Goal: Information Seeking & Learning: Learn about a topic

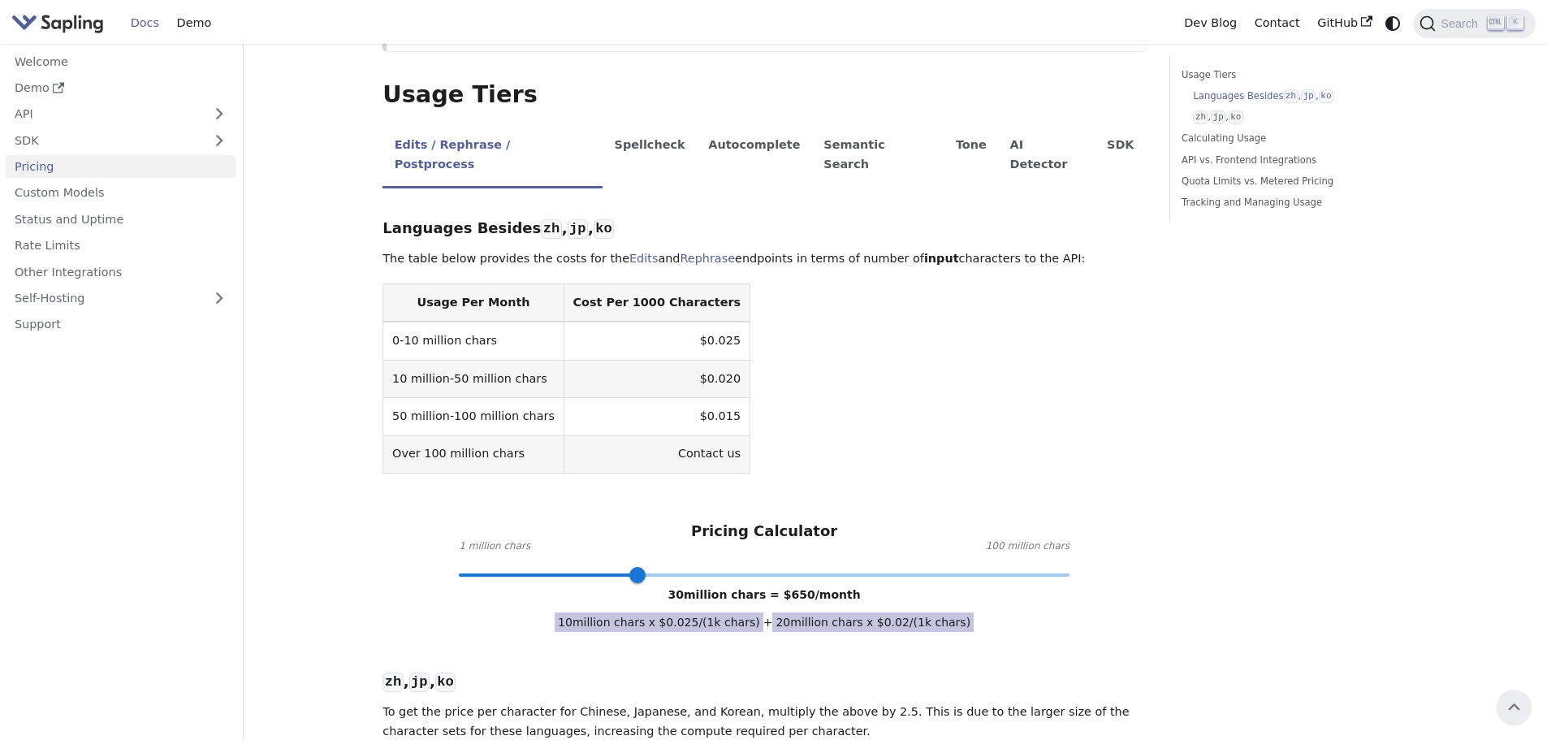
scroll to position [81, 0]
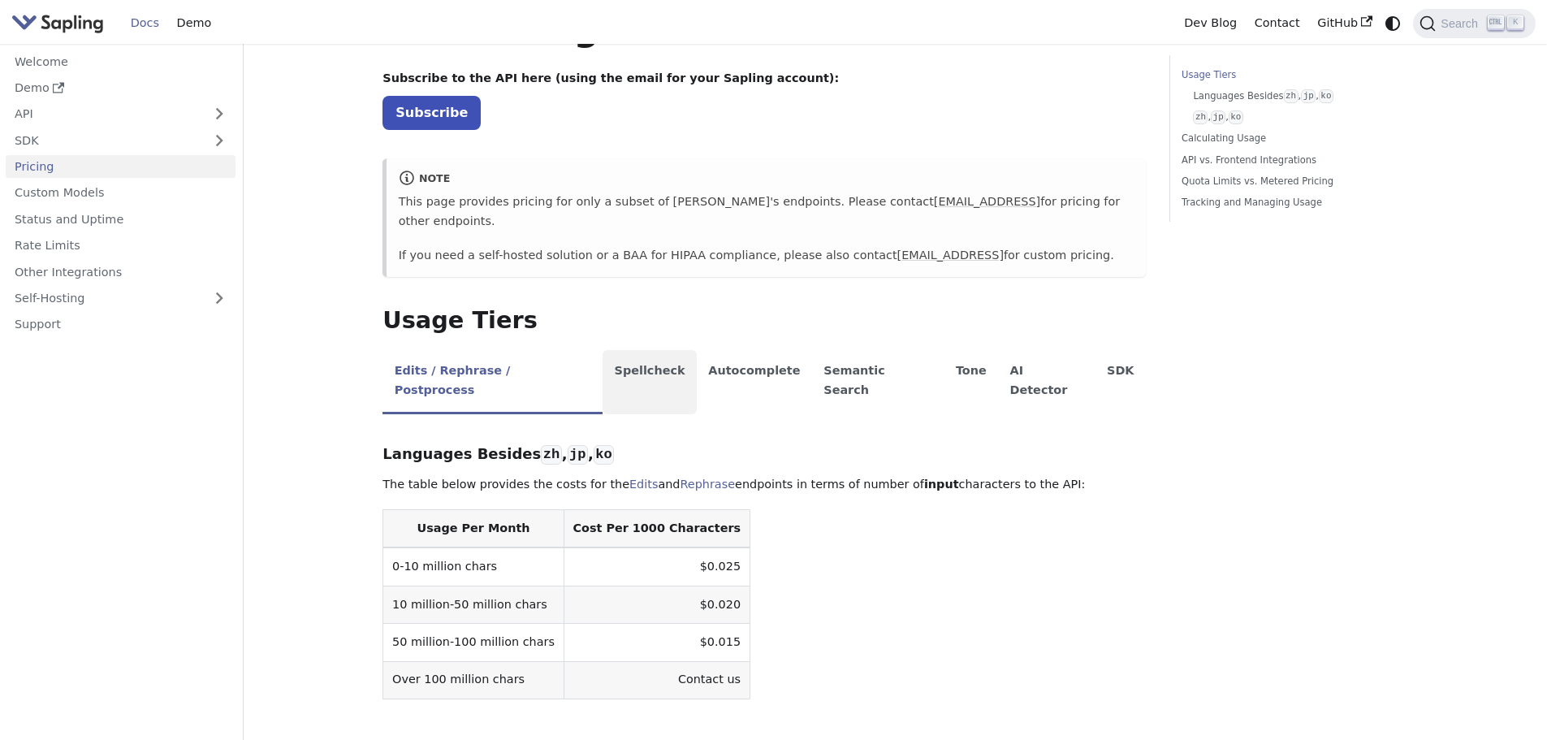
click at [607, 350] on li "Spellcheck" at bounding box center [650, 382] width 94 height 64
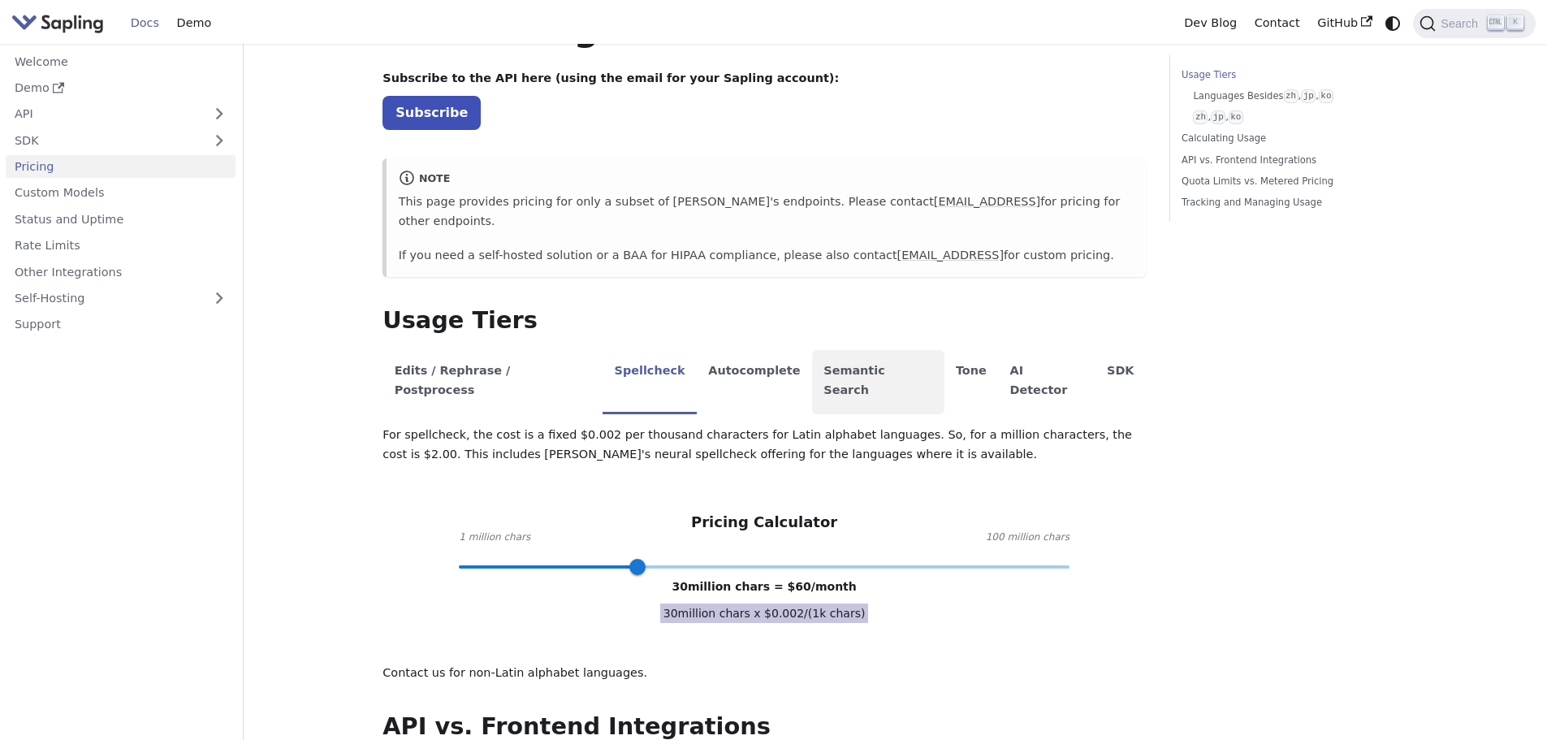
click at [823, 352] on li "Semantic Search" at bounding box center [878, 382] width 132 height 64
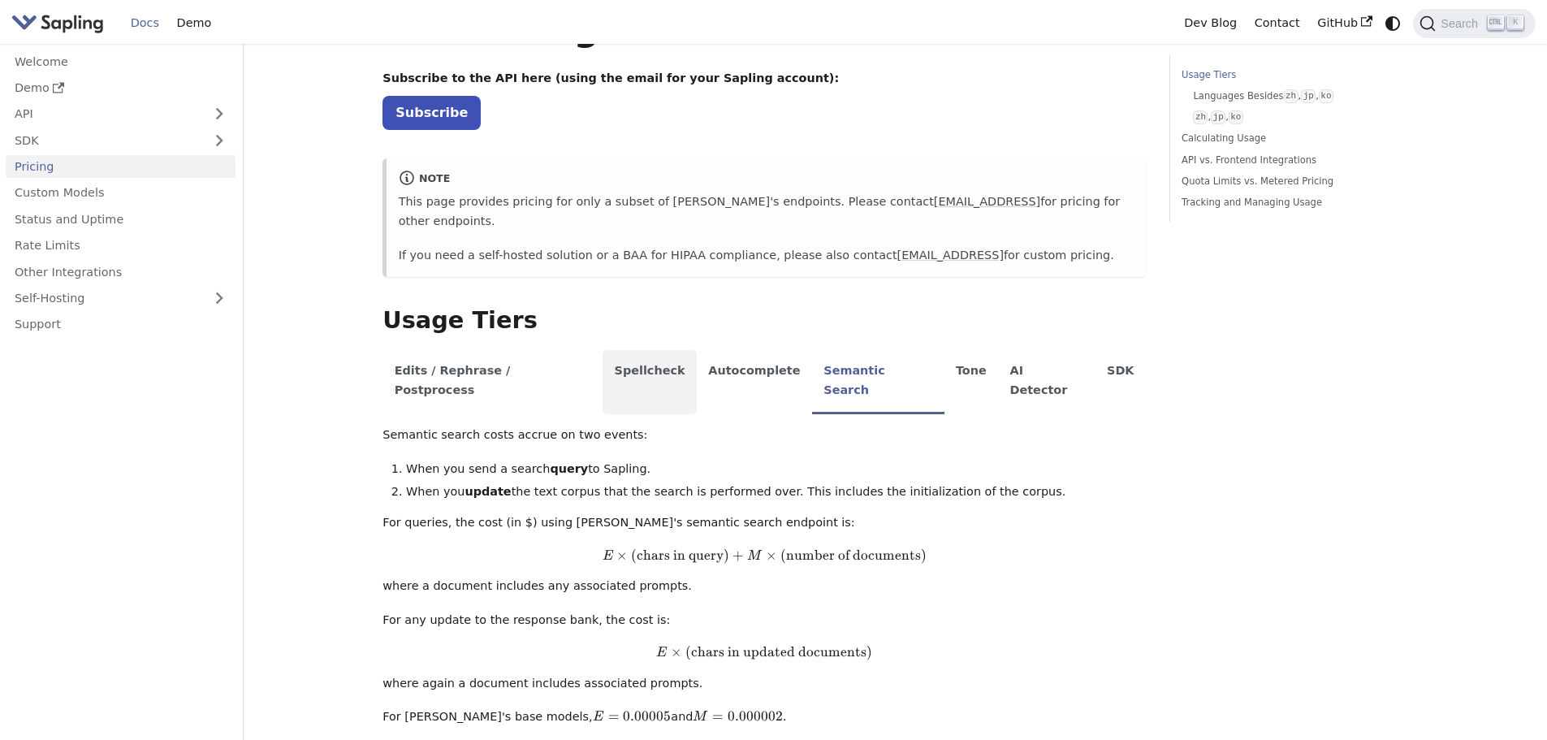
click at [603, 350] on li "Spellcheck" at bounding box center [650, 382] width 94 height 64
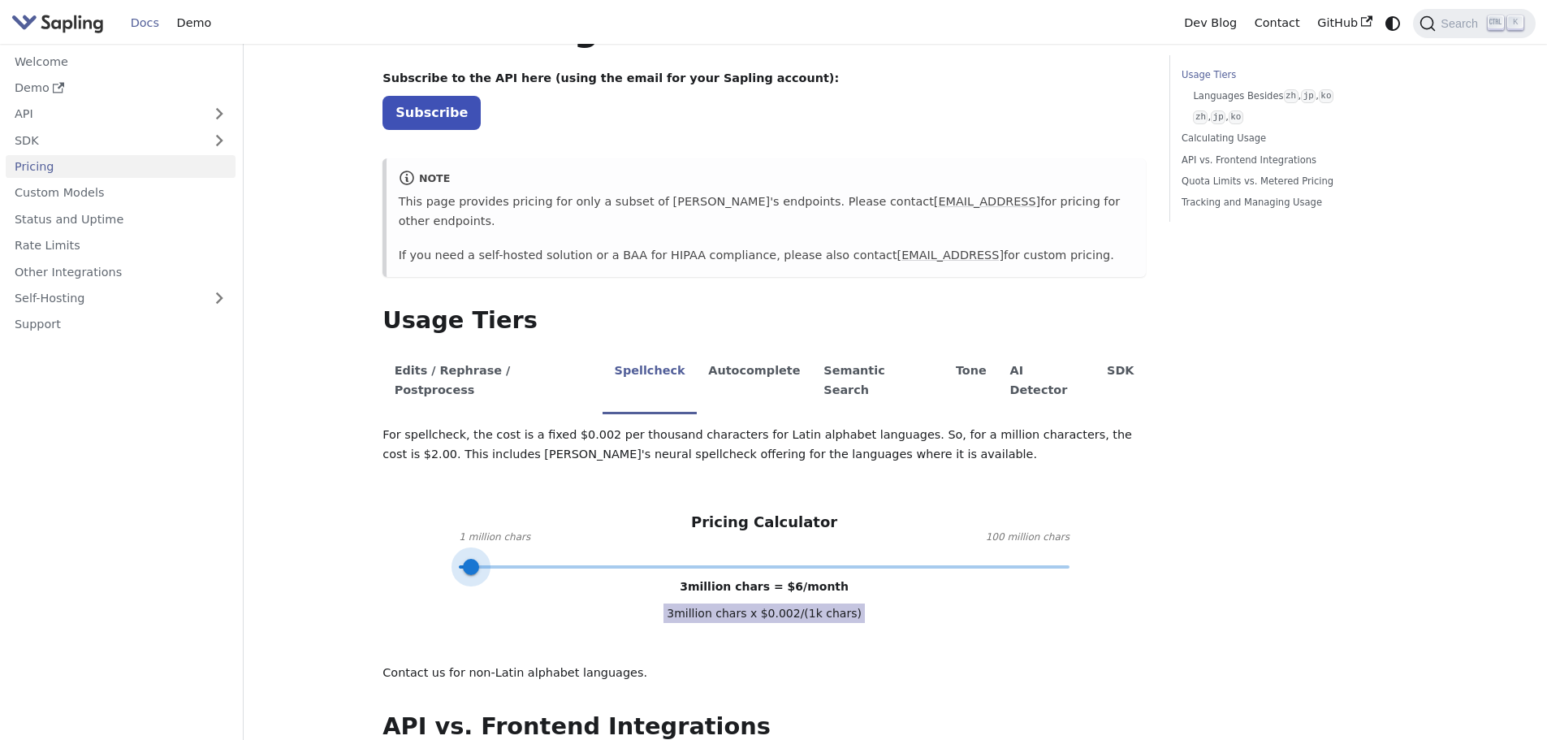
type input "1"
drag, startPoint x: 638, startPoint y: 527, endPoint x: 450, endPoint y: 514, distance: 188.9
click at [451, 559] on span at bounding box center [459, 567] width 16 height 16
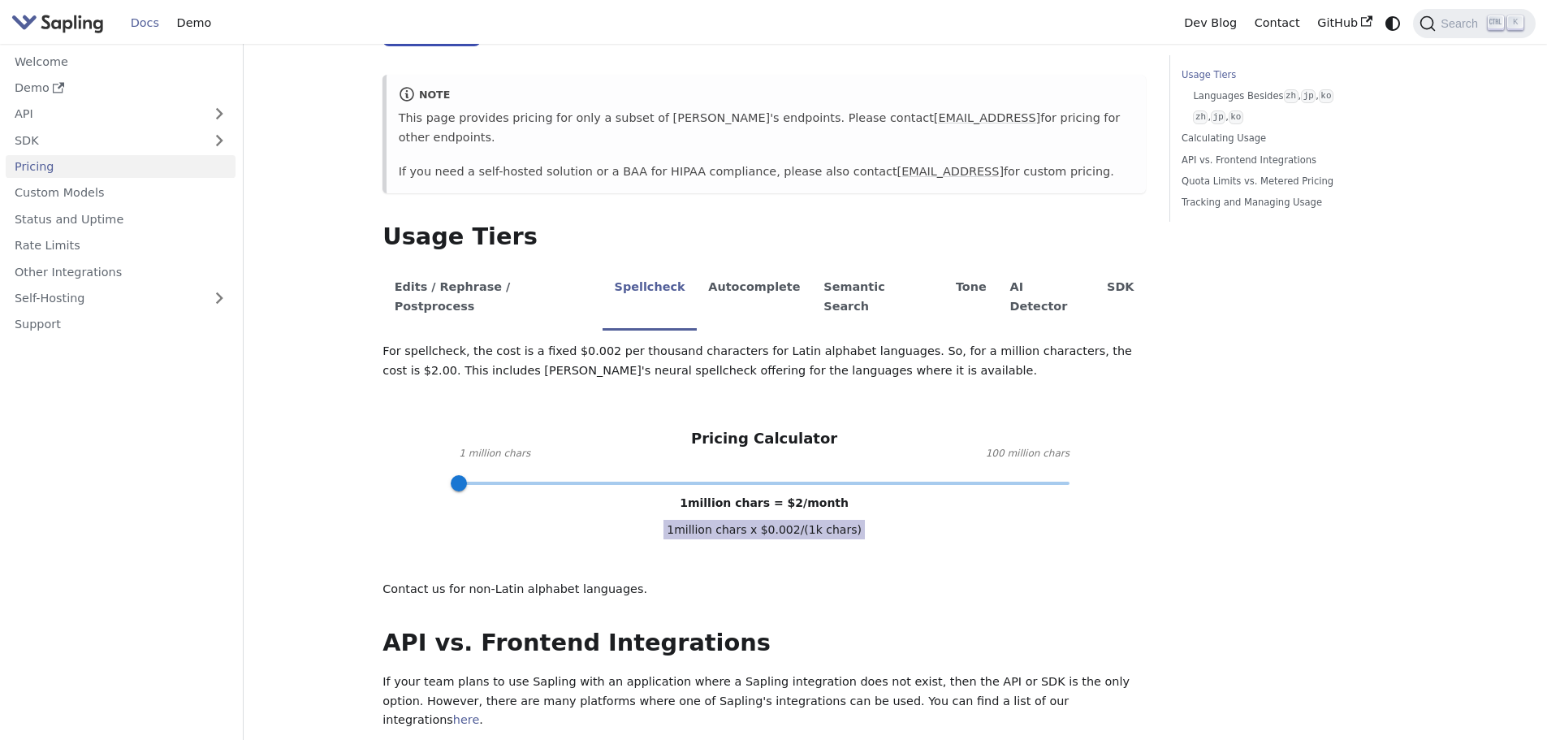
scroll to position [162, 0]
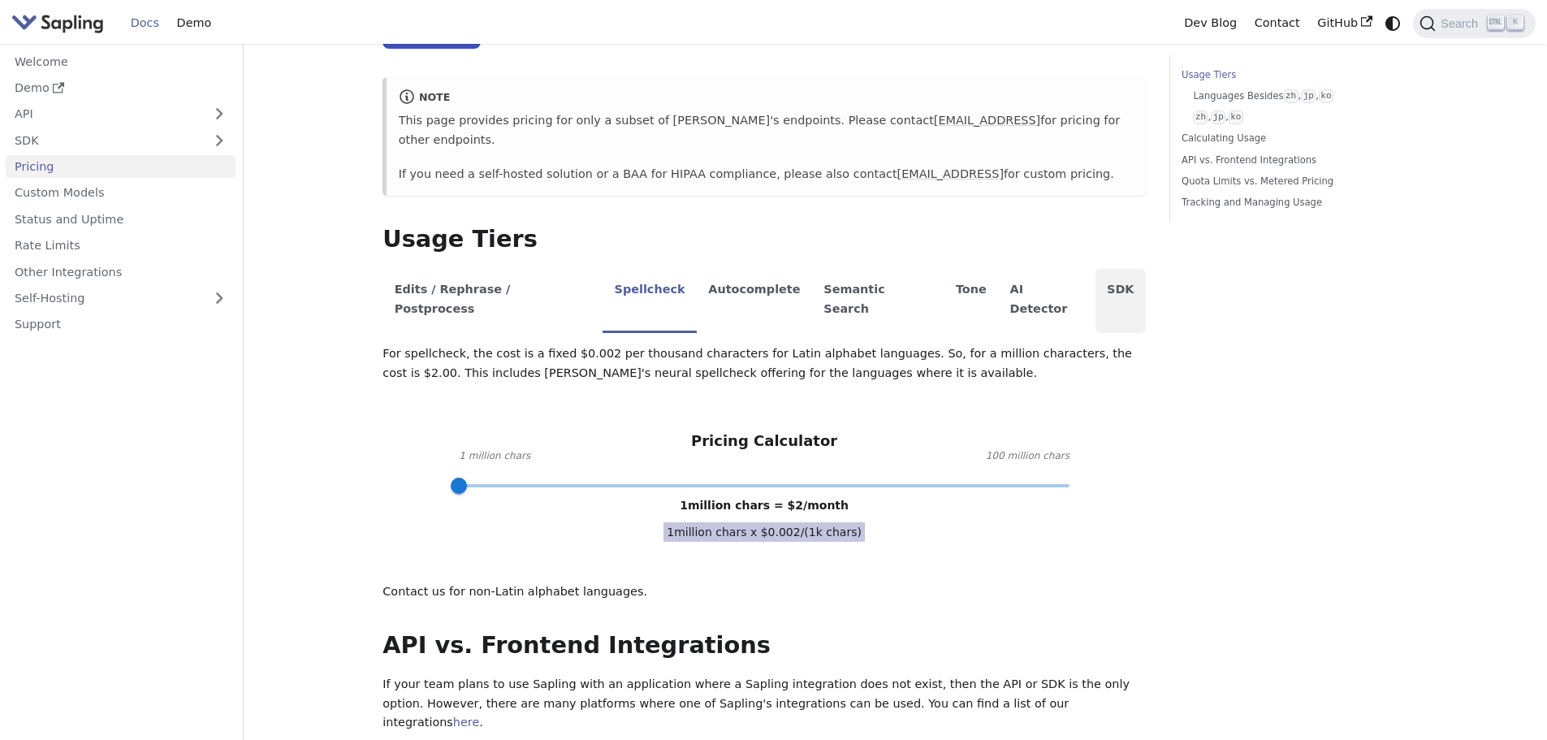
click at [1096, 269] on li "SDK" at bounding box center [1121, 301] width 50 height 64
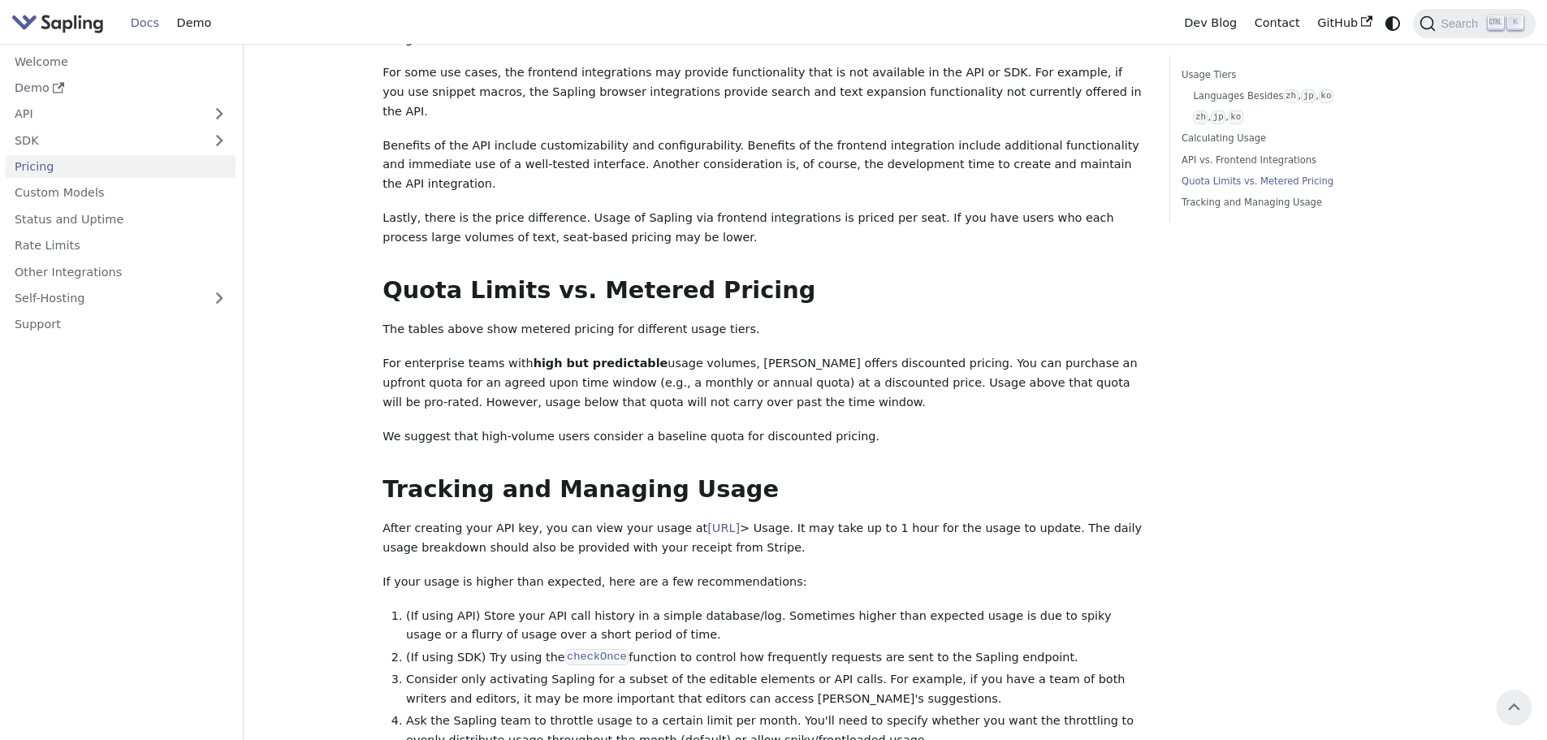
scroll to position [522, 0]
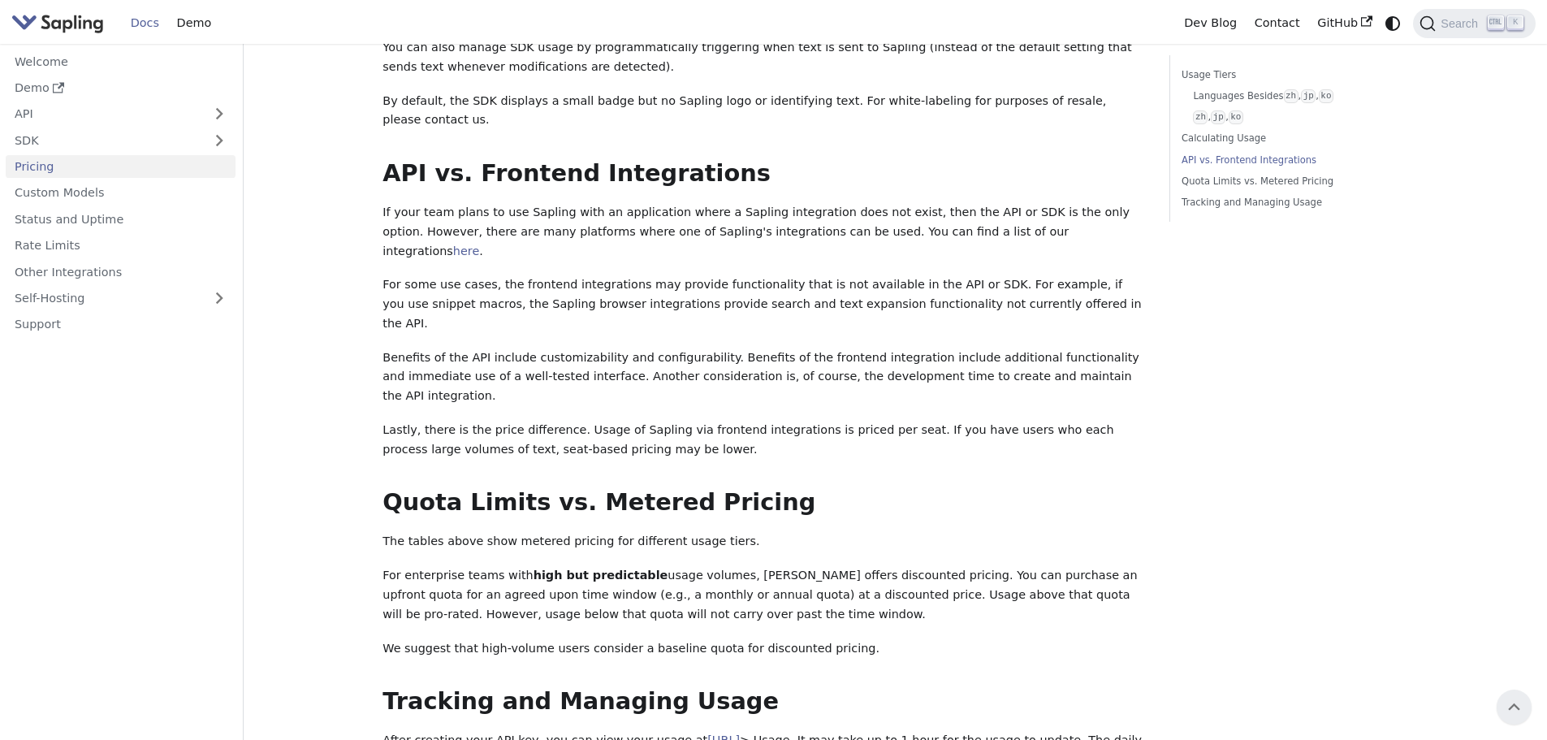
click at [142, 23] on link "Docs" at bounding box center [145, 23] width 46 height 25
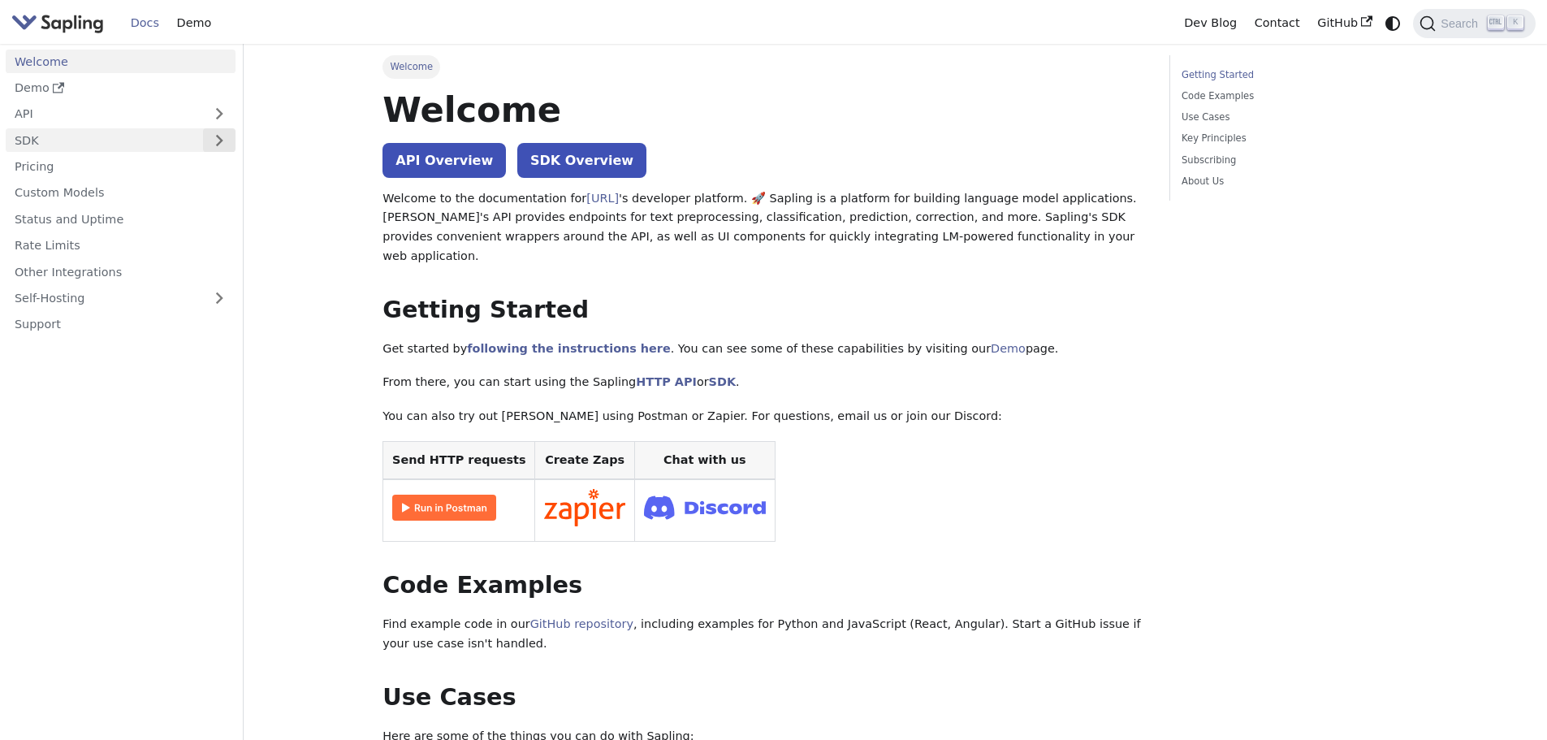
click at [221, 148] on button "Expand sidebar category 'SDK'" at bounding box center [219, 140] width 32 height 24
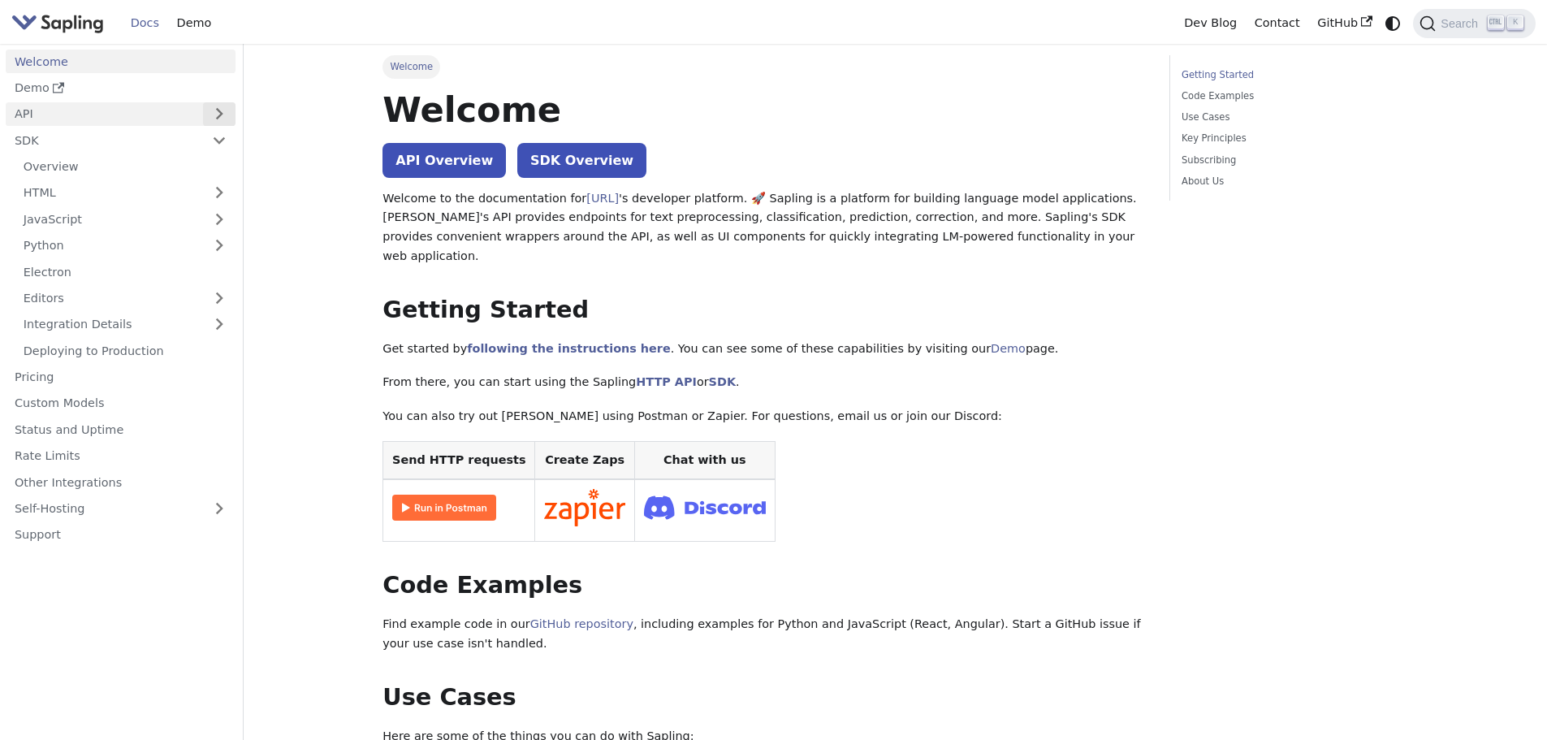
click at [220, 112] on button "Expand sidebar category 'API'" at bounding box center [219, 114] width 32 height 24
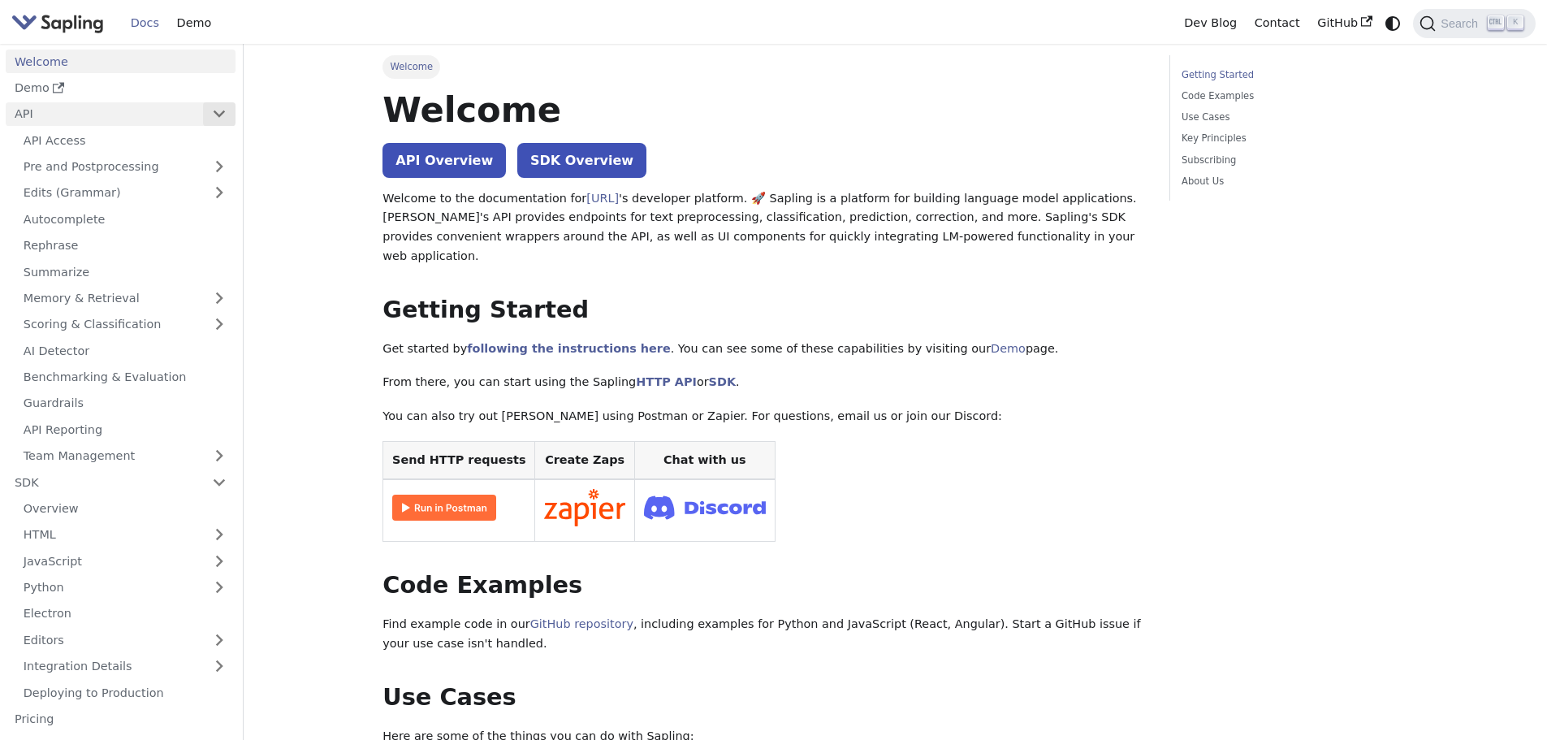
click at [223, 110] on button "Collapse sidebar category 'API'" at bounding box center [219, 114] width 32 height 24
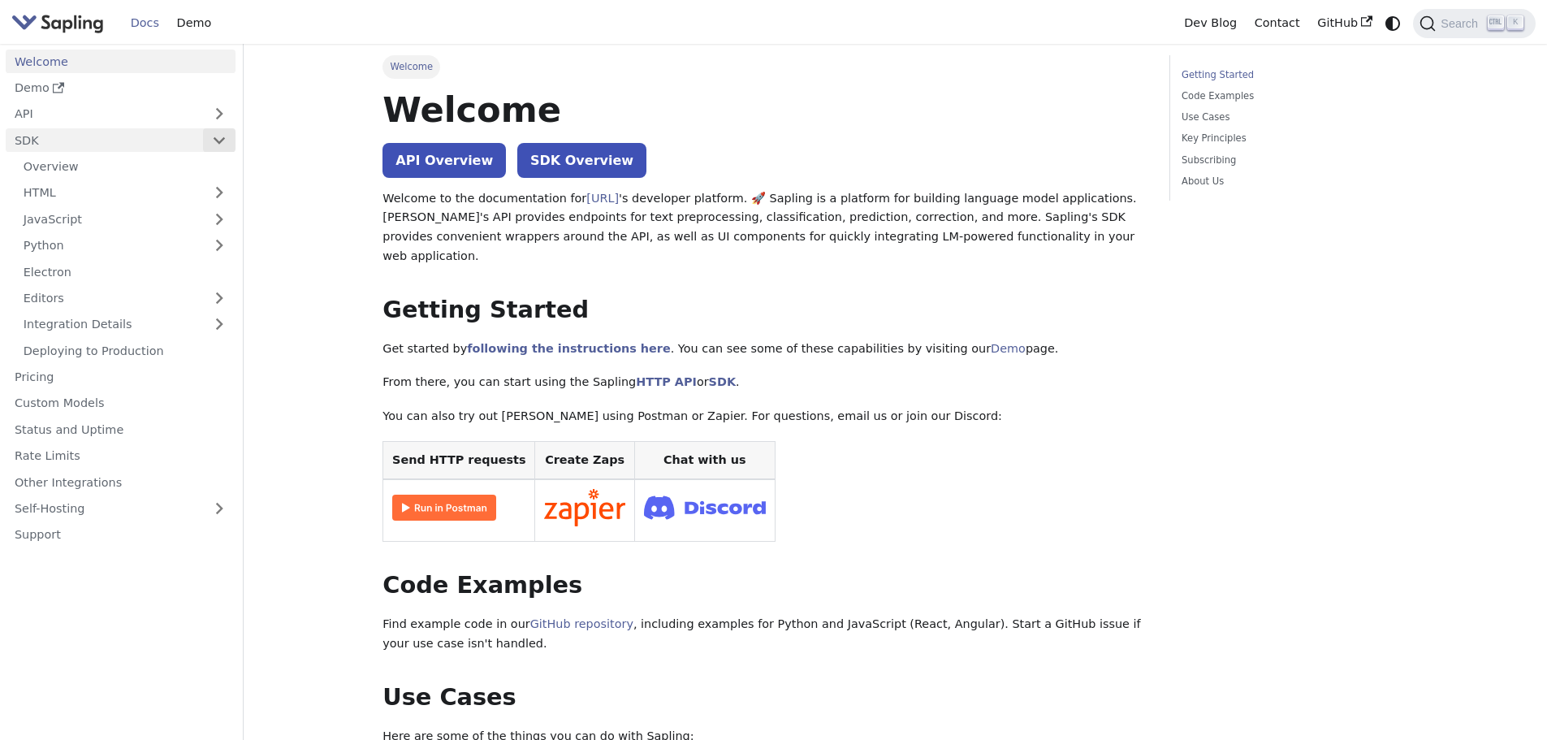
click at [221, 139] on button "Collapse sidebar category 'SDK'" at bounding box center [219, 140] width 32 height 24
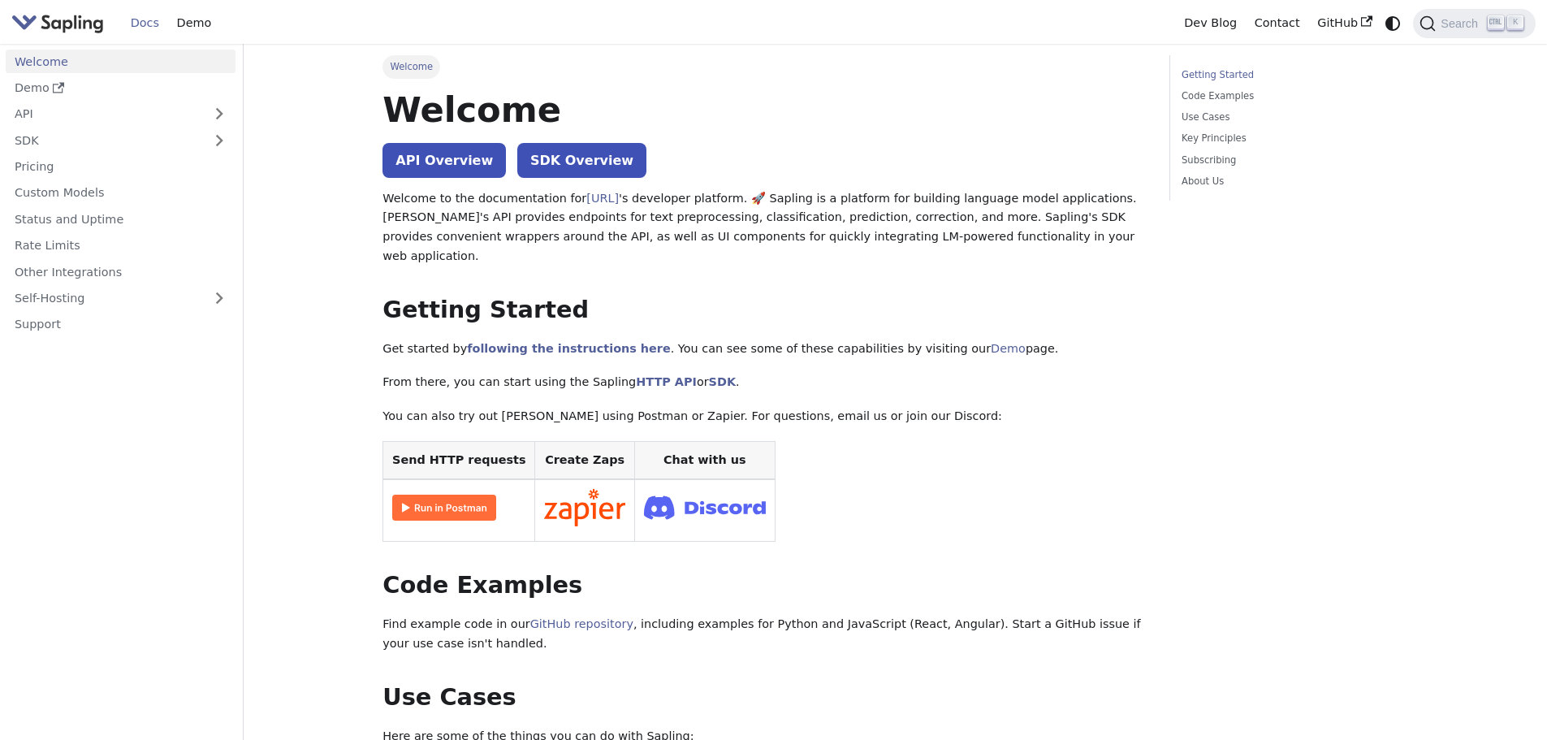
click at [88, 19] on img "Main" at bounding box center [57, 23] width 93 height 24
click at [61, 22] on img "Main" at bounding box center [57, 23] width 93 height 24
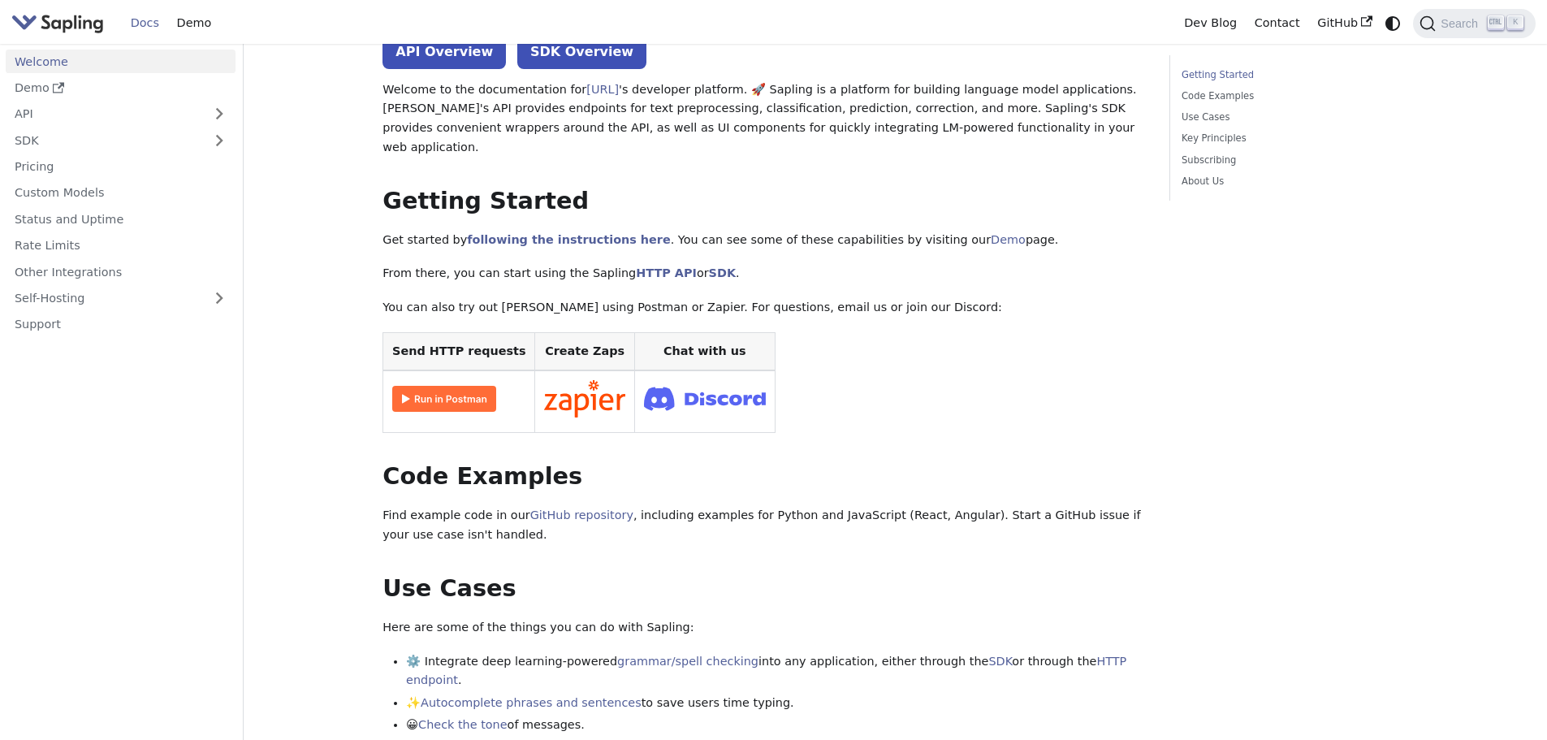
scroll to position [81, 0]
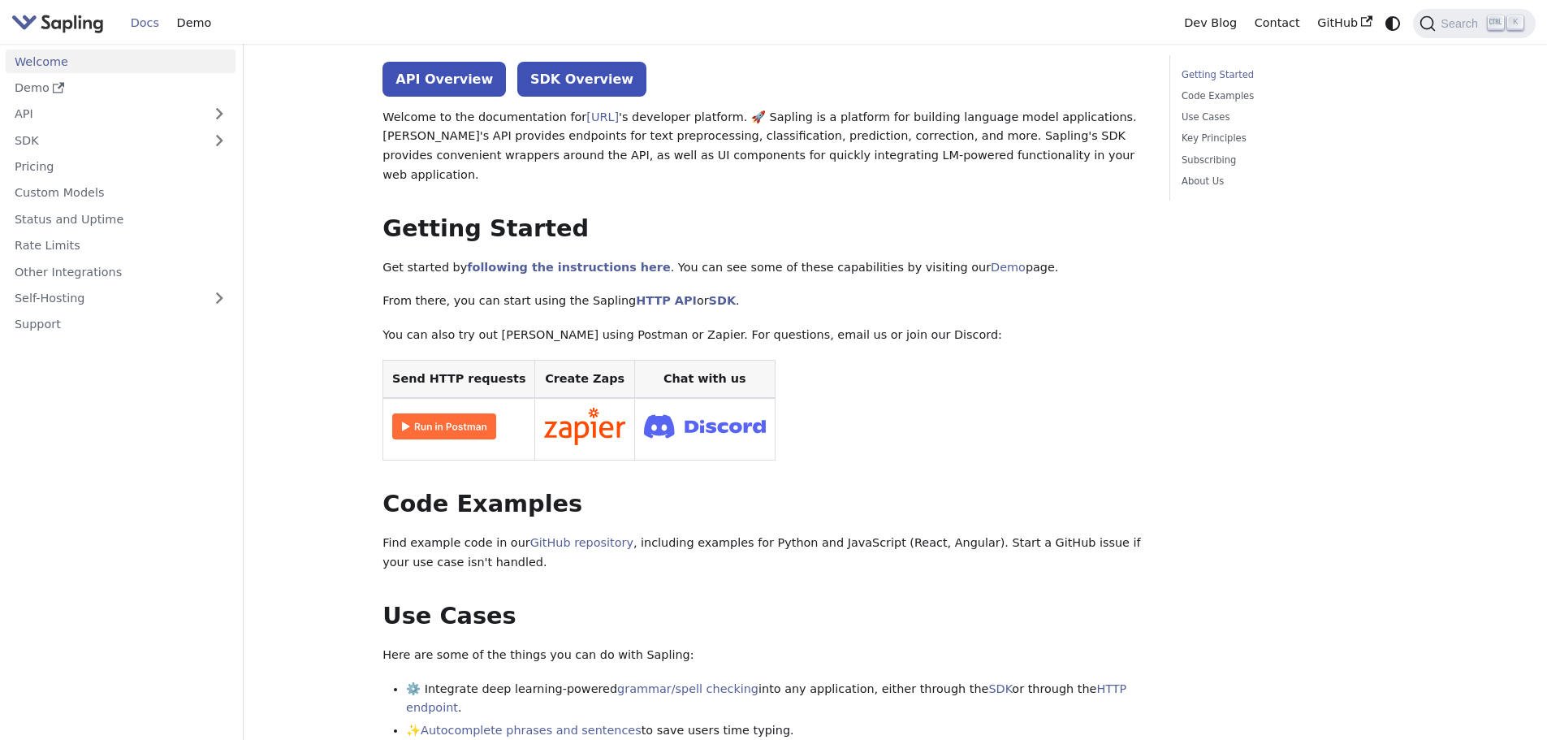
click at [69, 31] on img "Main" at bounding box center [57, 23] width 93 height 24
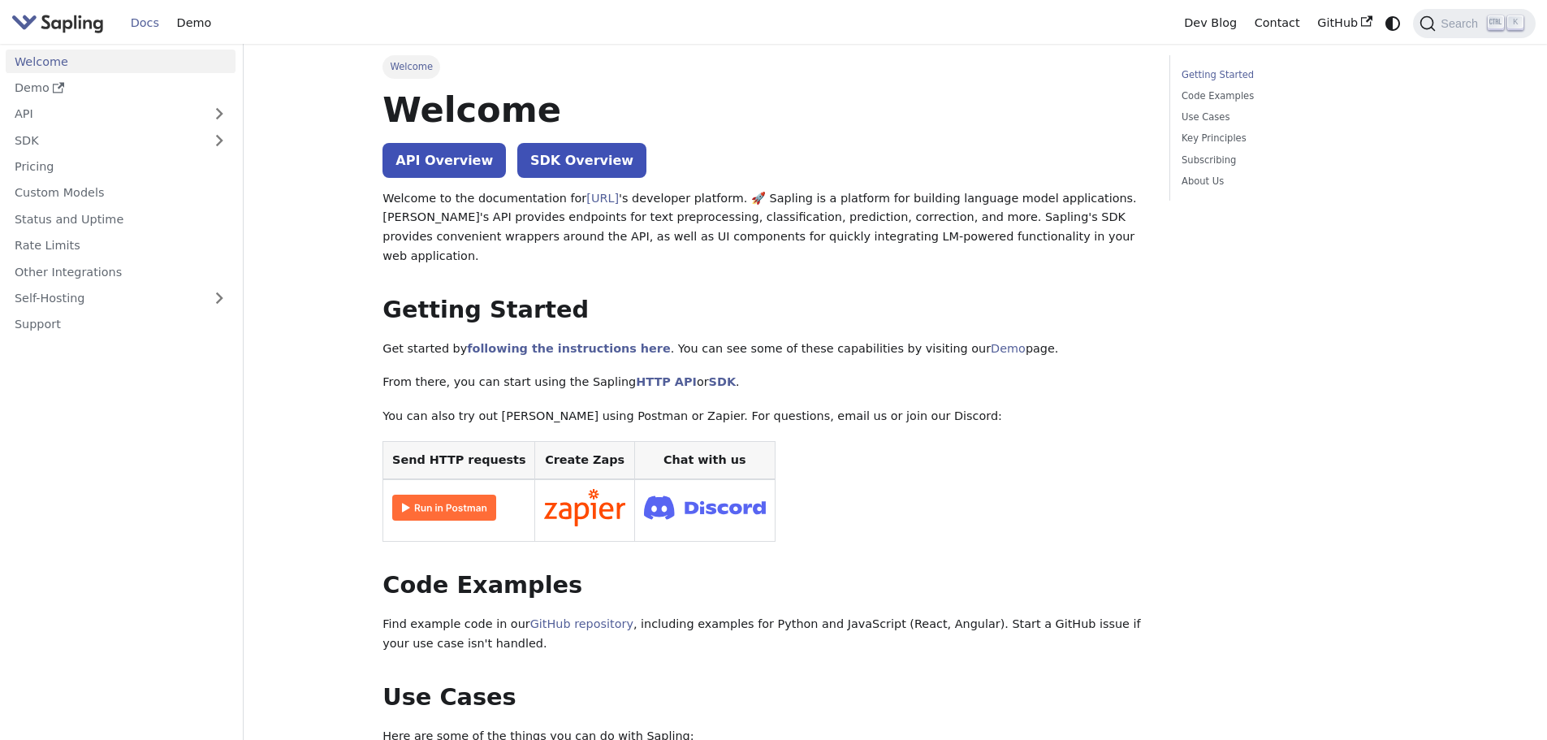
click at [69, 31] on img "Main" at bounding box center [57, 23] width 93 height 24
click at [67, 27] on img "Main" at bounding box center [57, 23] width 93 height 24
